Goal: Share content

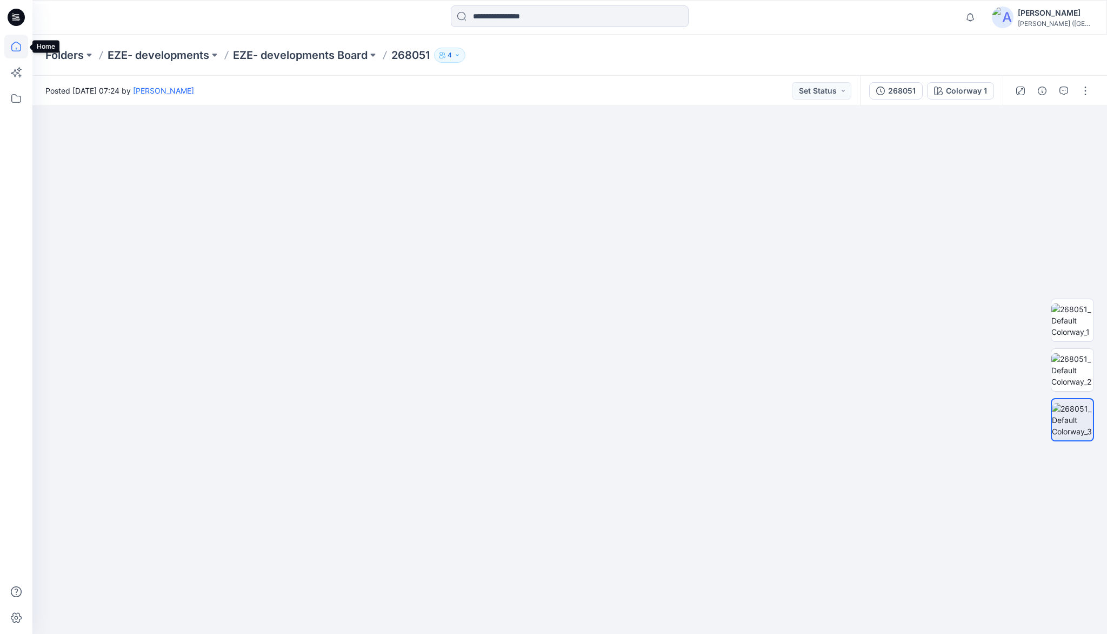
click at [16, 48] on icon at bounding box center [16, 49] width 1 height 2
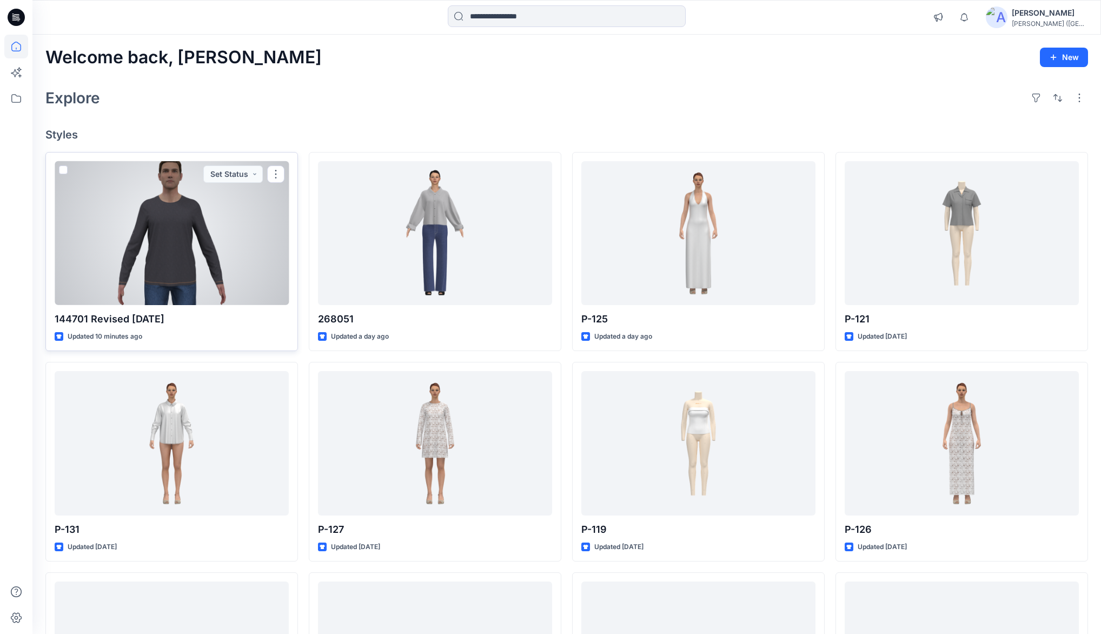
click at [199, 230] on div at bounding box center [172, 233] width 234 height 144
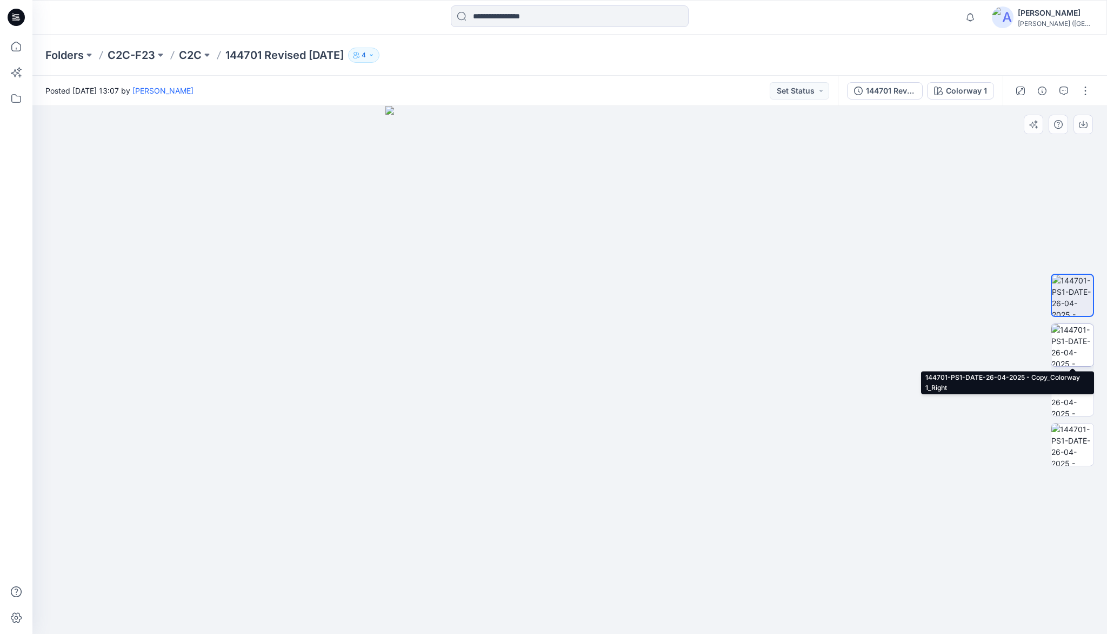
click at [1071, 337] on img at bounding box center [1073, 345] width 42 height 42
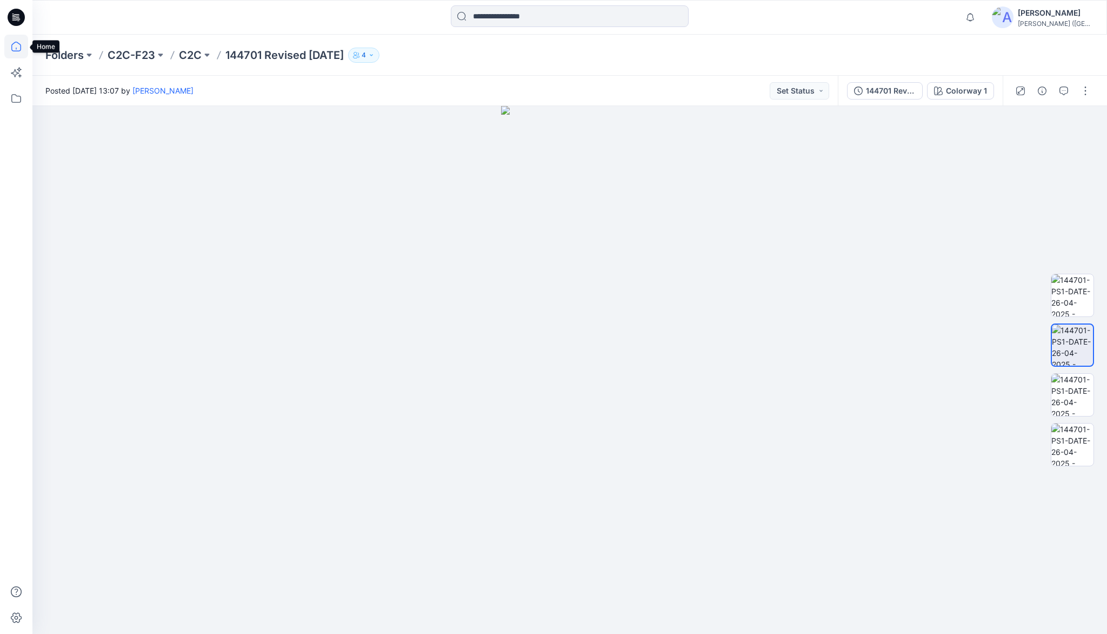
click at [18, 45] on icon at bounding box center [16, 47] width 24 height 24
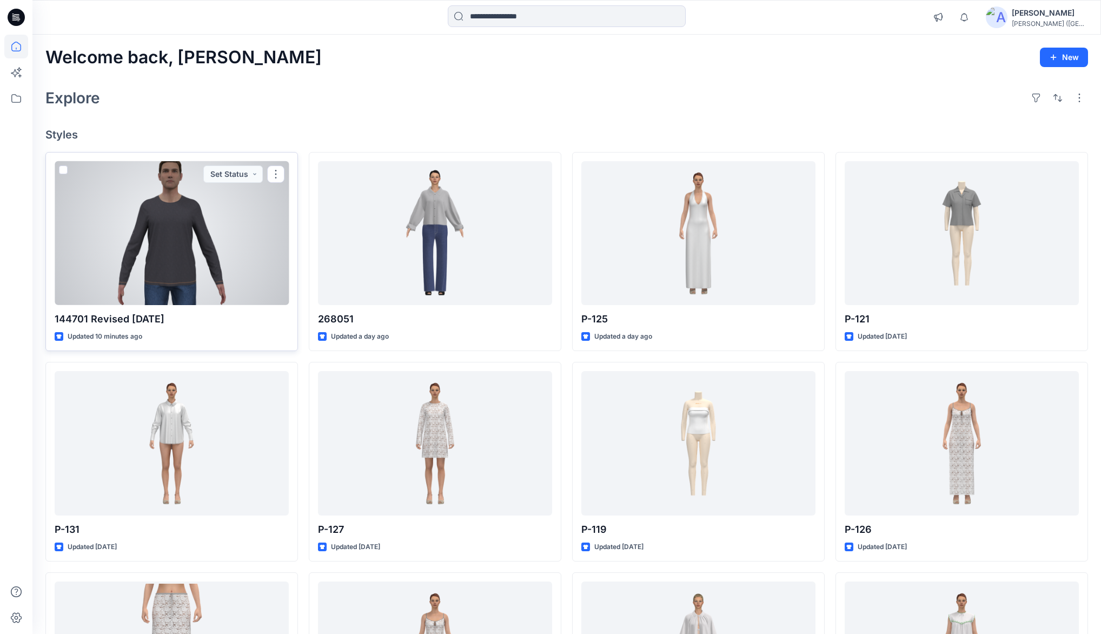
drag, startPoint x: 277, startPoint y: 171, endPoint x: 277, endPoint y: 184, distance: 12.4
click at [276, 172] on button "button" at bounding box center [275, 173] width 17 height 17
click at [312, 257] on p "Duplicate to..." at bounding box center [313, 259] width 49 height 11
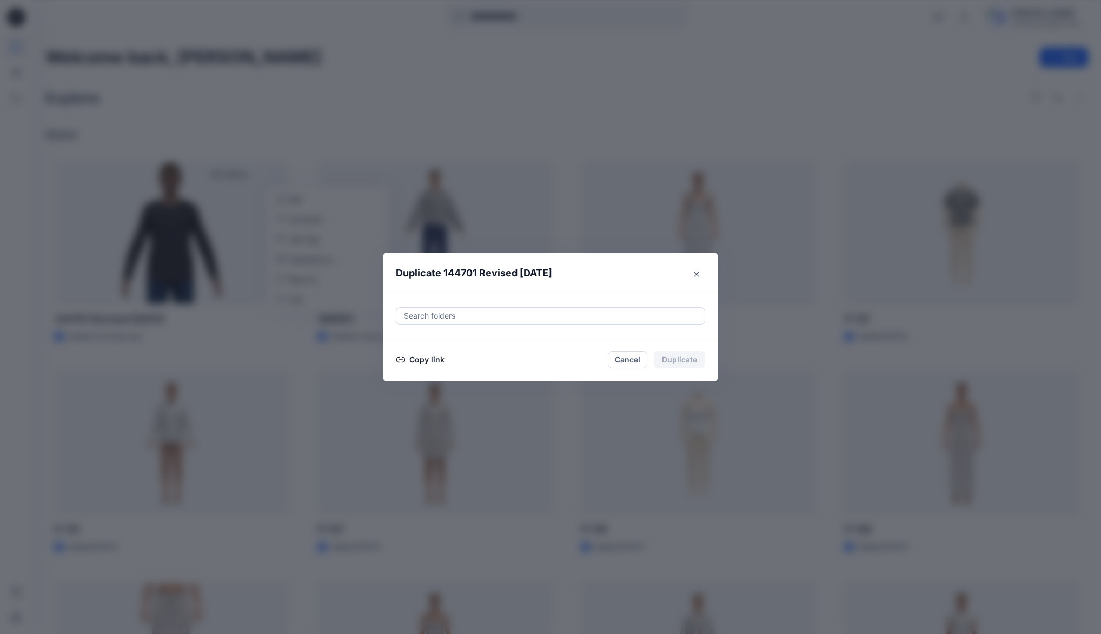
click at [441, 359] on button "Copy link" at bounding box center [420, 359] width 49 height 13
